Goal: Task Accomplishment & Management: Manage account settings

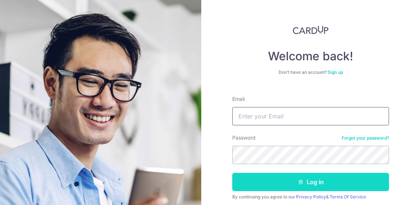
type input "[EMAIL_ADDRESS][DOMAIN_NAME]"
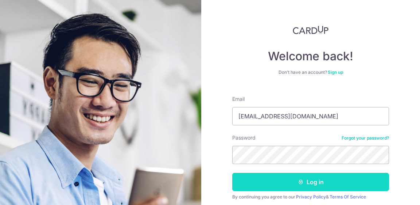
click at [294, 179] on button "Log in" at bounding box center [310, 182] width 157 height 18
